Goal: Transaction & Acquisition: Obtain resource

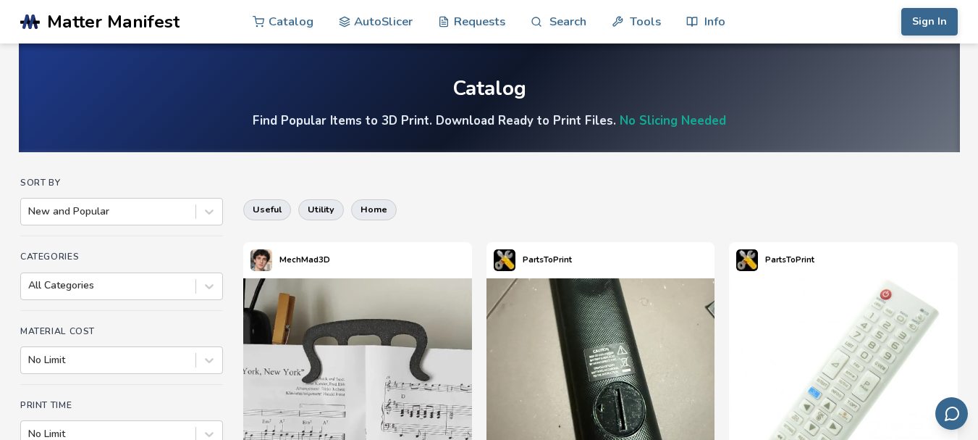
drag, startPoint x: 859, startPoint y: 49, endPoint x: 952, endPoint y: 160, distance: 144.9
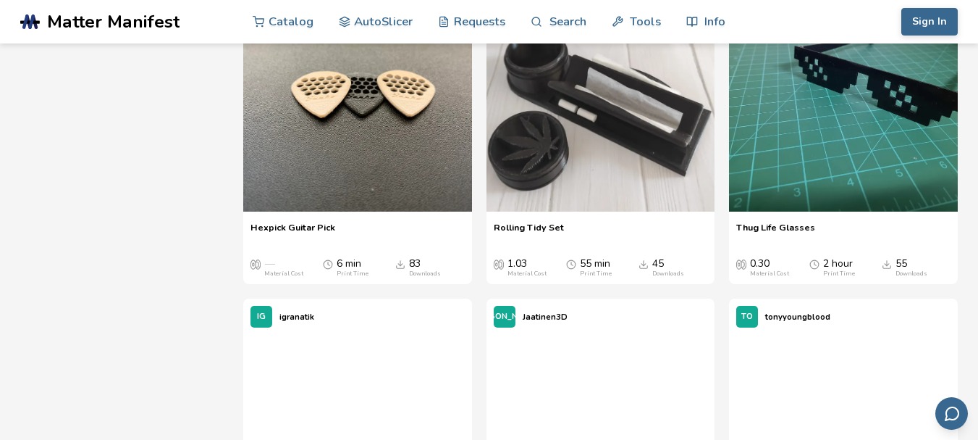
scroll to position [2657, 0]
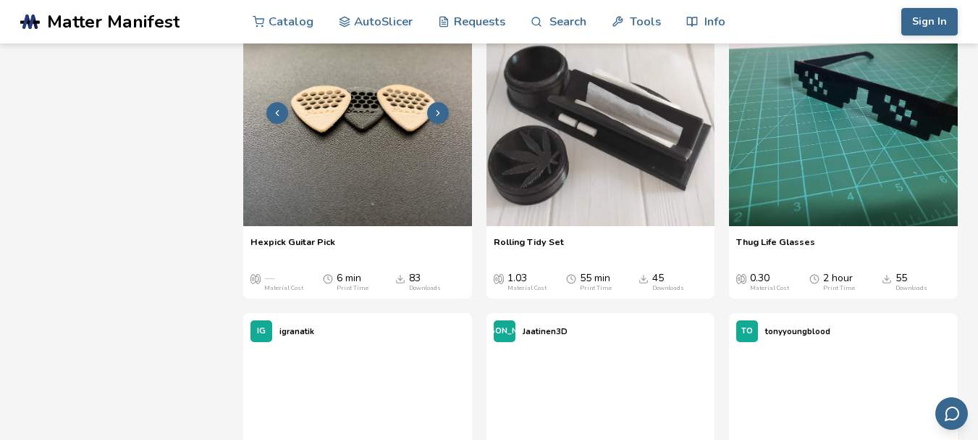
click at [371, 194] on img at bounding box center [357, 111] width 229 height 229
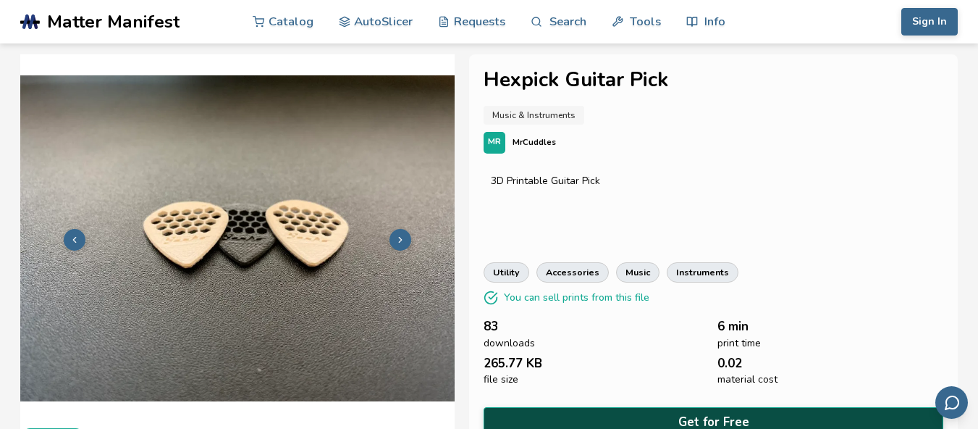
click at [595, 410] on button "Get for Free" at bounding box center [714, 422] width 460 height 30
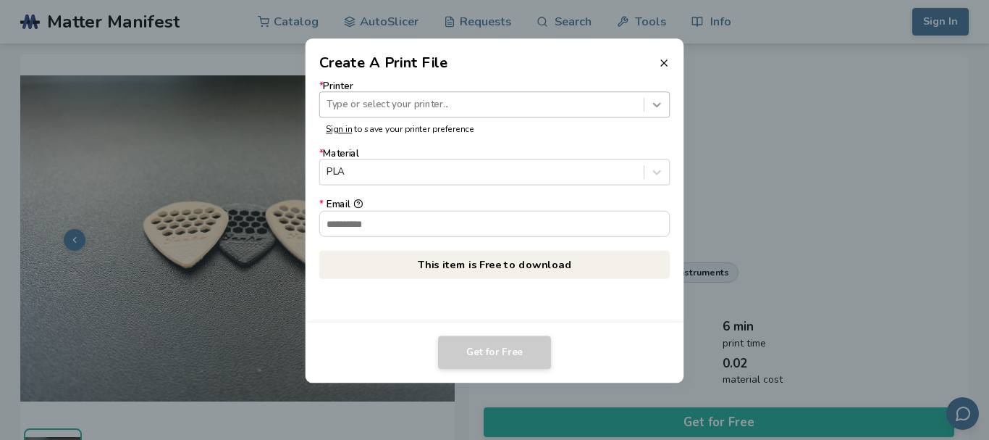
click at [655, 110] on icon at bounding box center [657, 105] width 14 height 14
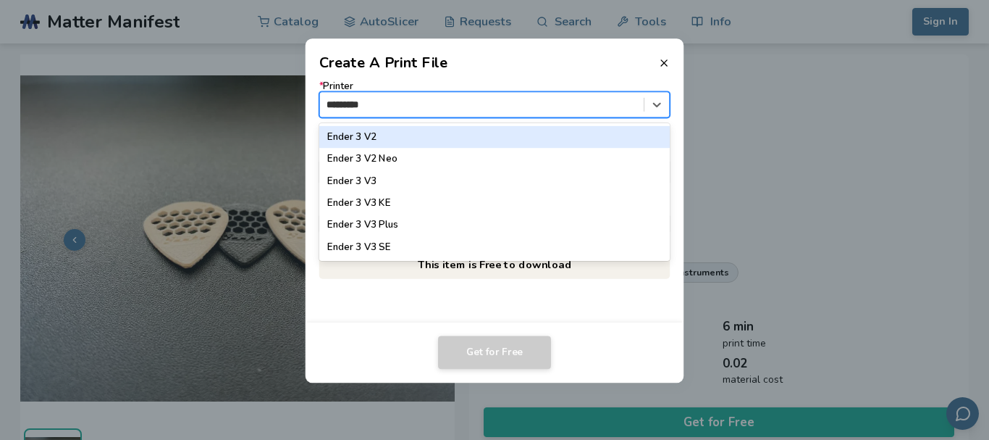
type input "**********"
click at [473, 139] on div "Ender 3 V3" at bounding box center [494, 137] width 350 height 22
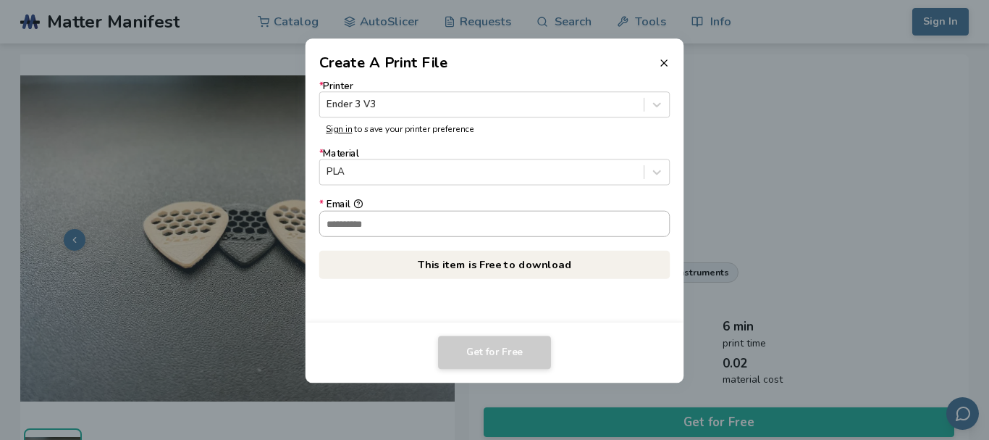
click at [492, 218] on input "* Email" at bounding box center [495, 223] width 350 height 25
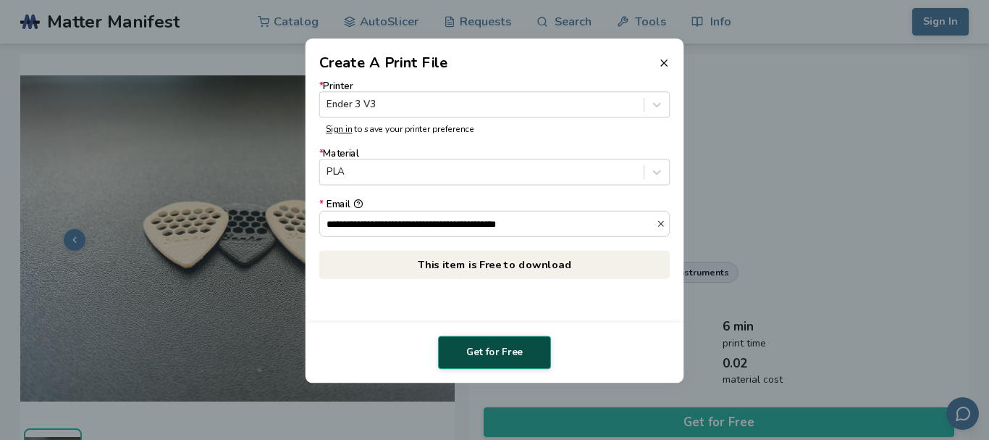
type input "**********"
click at [476, 363] on button "Get for Free" at bounding box center [494, 351] width 113 height 33
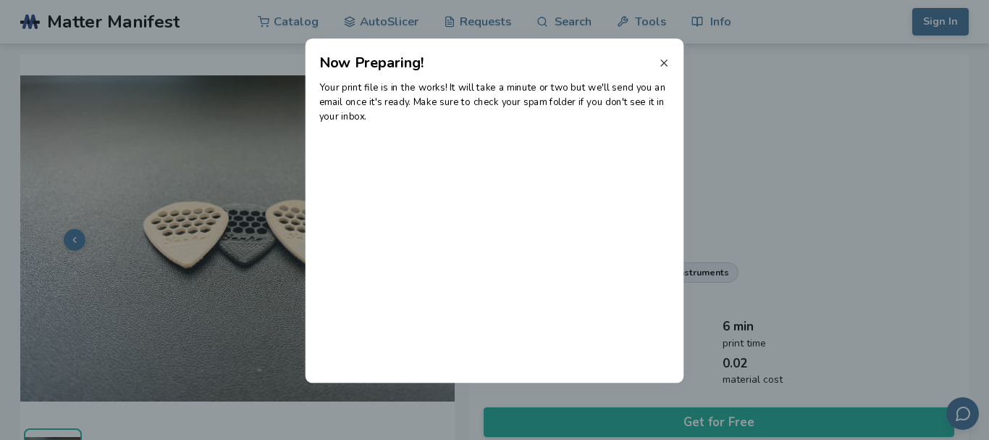
click at [665, 64] on line at bounding box center [664, 63] width 6 height 6
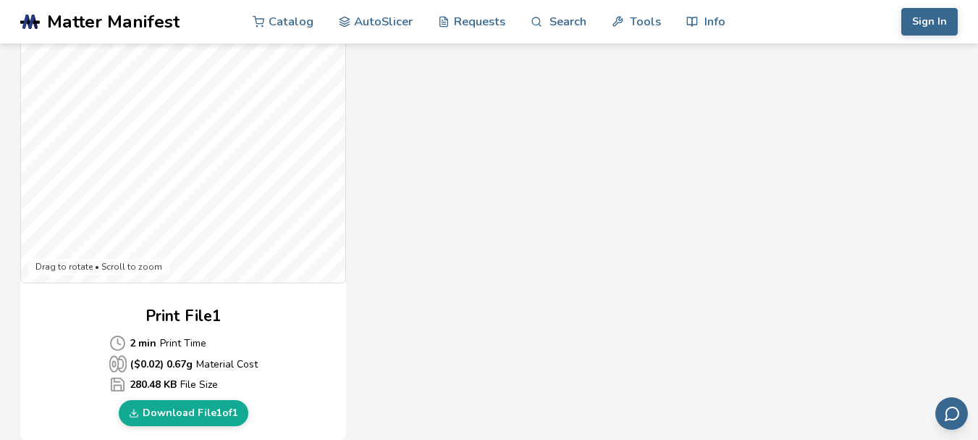
scroll to position [540, 0]
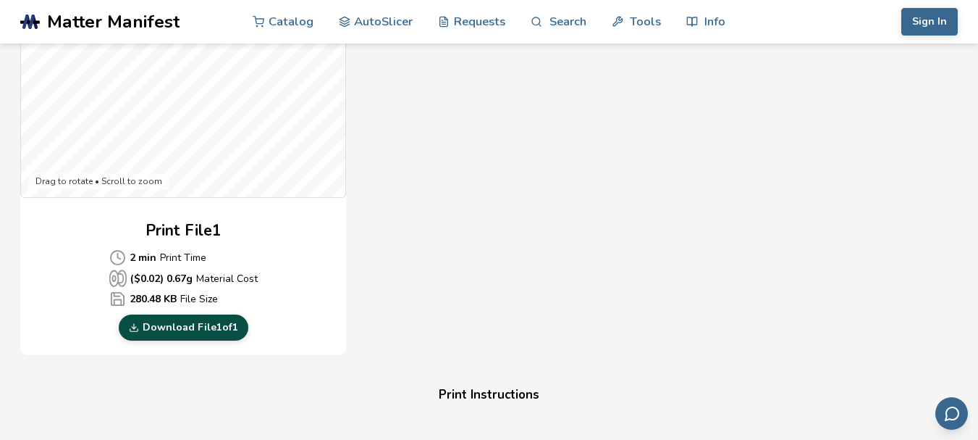
click at [206, 332] on link "Download File 1 of 1" at bounding box center [184, 327] width 130 height 26
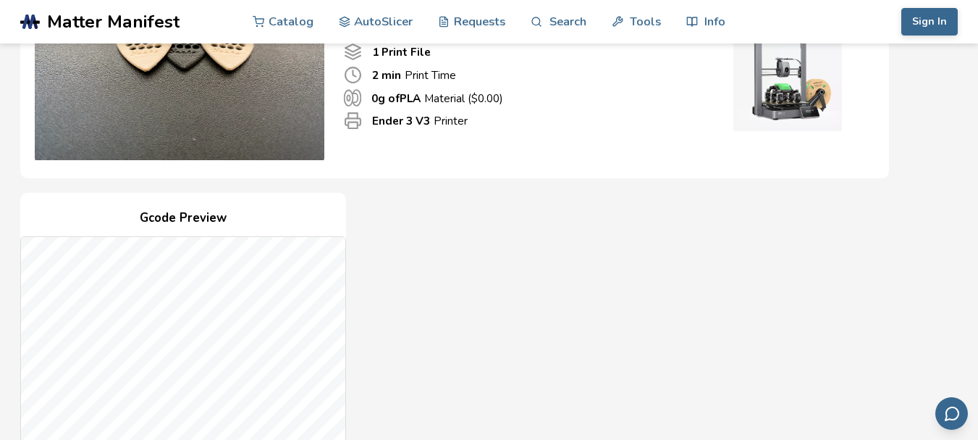
scroll to position [181, 0]
